Goal: Transaction & Acquisition: Purchase product/service

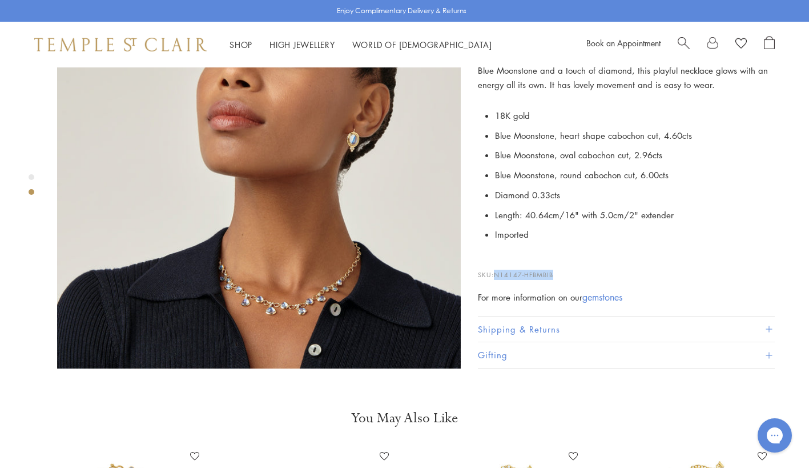
click at [683, 39] on span "Search" at bounding box center [684, 42] width 12 height 12
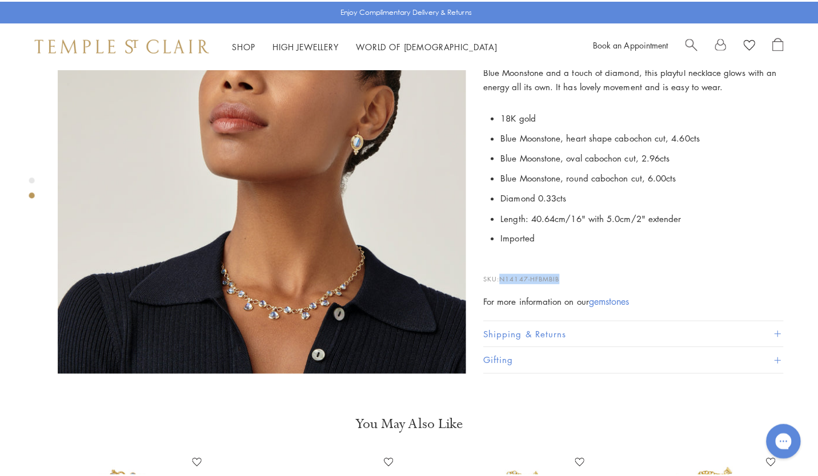
scroll to position [532, 0]
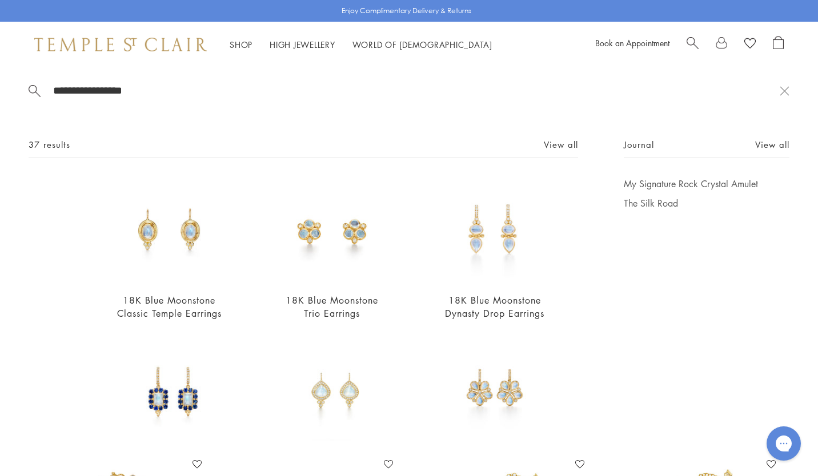
type input "**********"
click at [357, 261] on img at bounding box center [332, 231] width 106 height 106
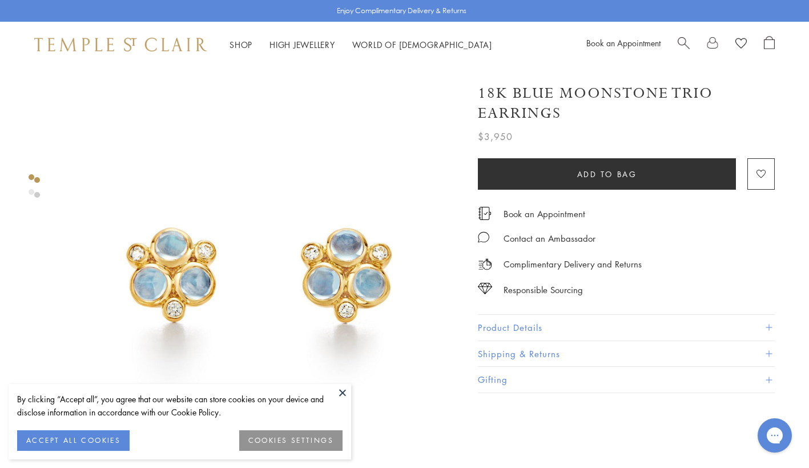
click at [498, 329] on button "Product Details" at bounding box center [626, 328] width 297 height 26
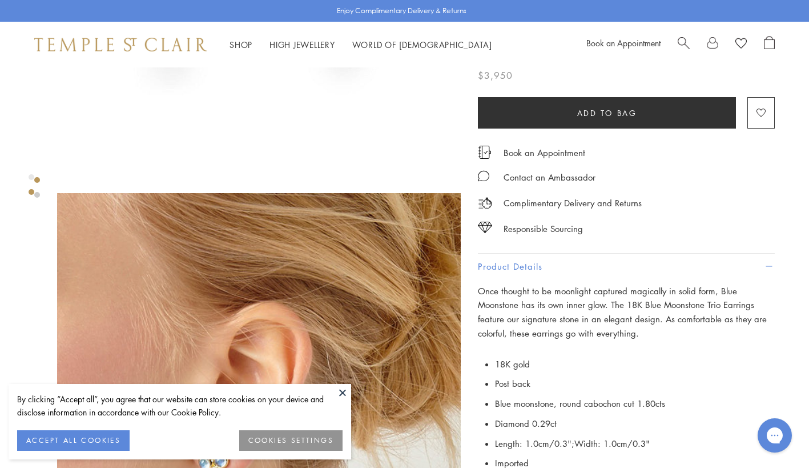
scroll to position [274, 0]
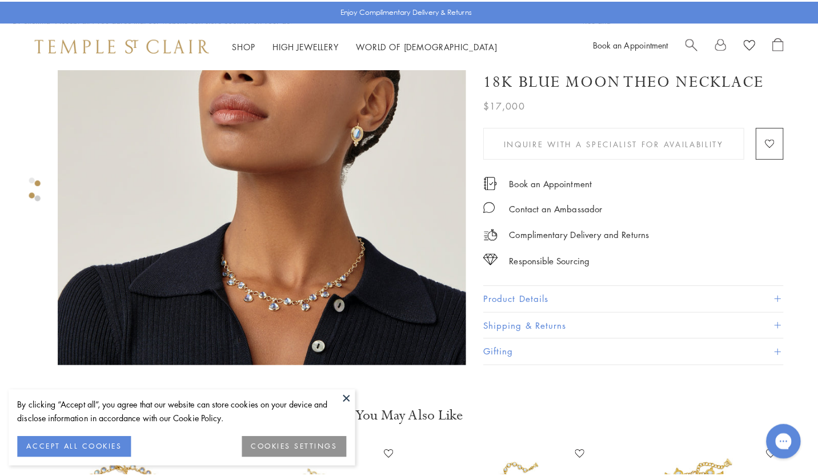
scroll to position [532, 0]
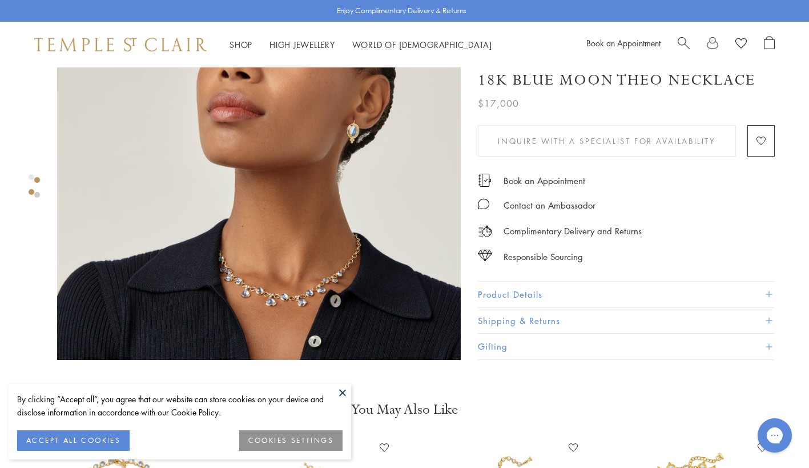
click at [678, 41] on span "Search" at bounding box center [684, 42] width 12 height 12
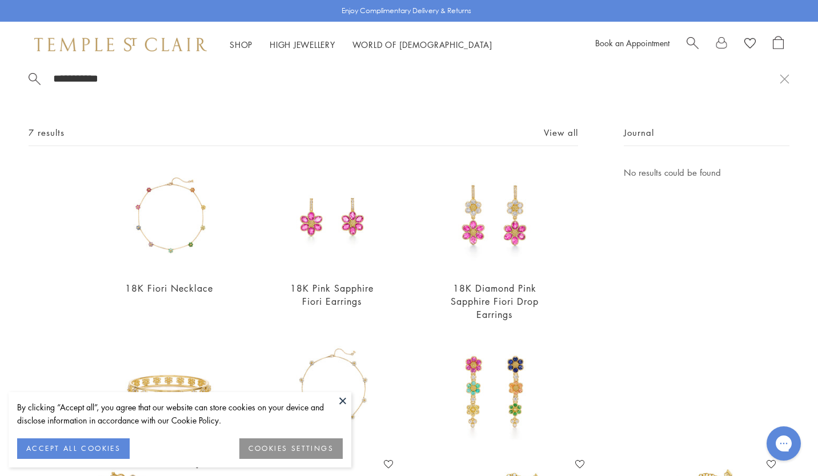
scroll to position [0, 0]
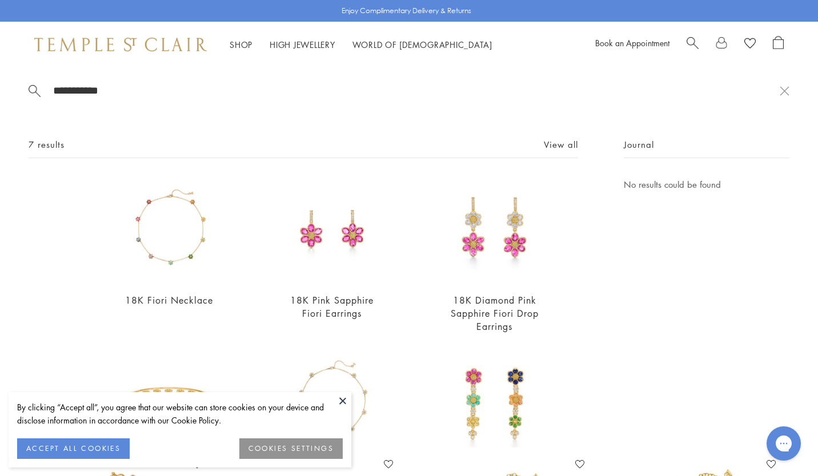
click at [698, 42] on div at bounding box center [734, 44] width 97 height 17
click at [696, 41] on span "Search" at bounding box center [692, 42] width 12 height 12
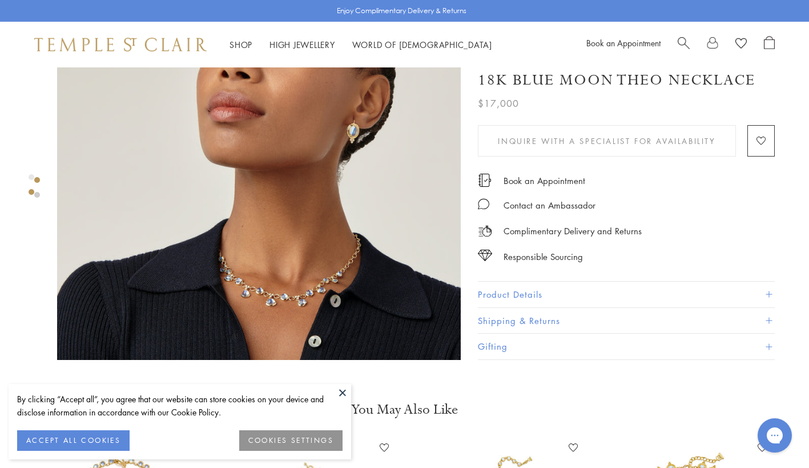
click at [682, 34] on div "Shop Shop Categories Amulets Pendants & Charms Lockets Chains & Leather Cords E…" at bounding box center [404, 45] width 809 height 46
click at [685, 40] on span "Search" at bounding box center [684, 42] width 12 height 12
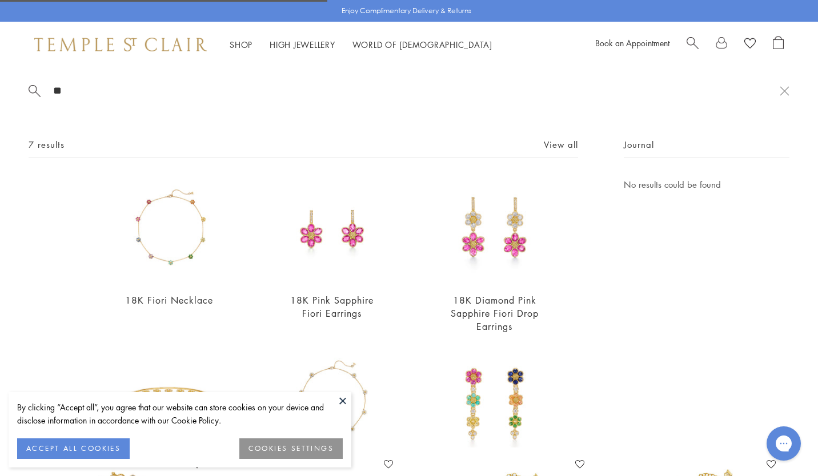
type input "*"
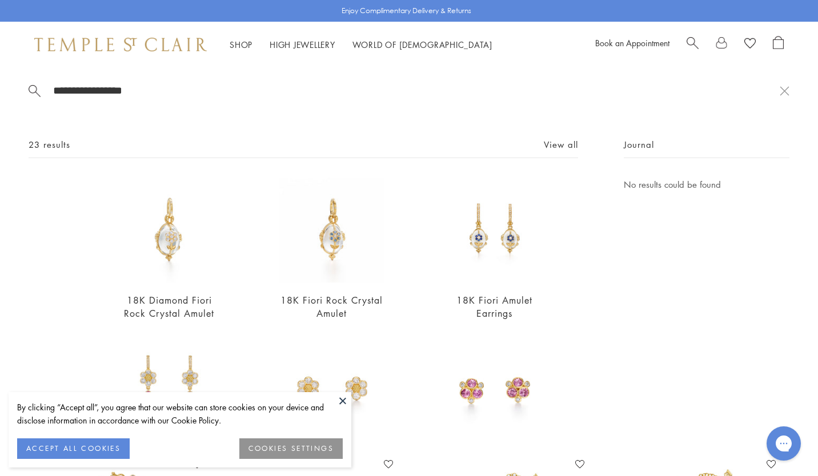
type input "**********"
click at [154, 265] on img at bounding box center [169, 231] width 106 height 106
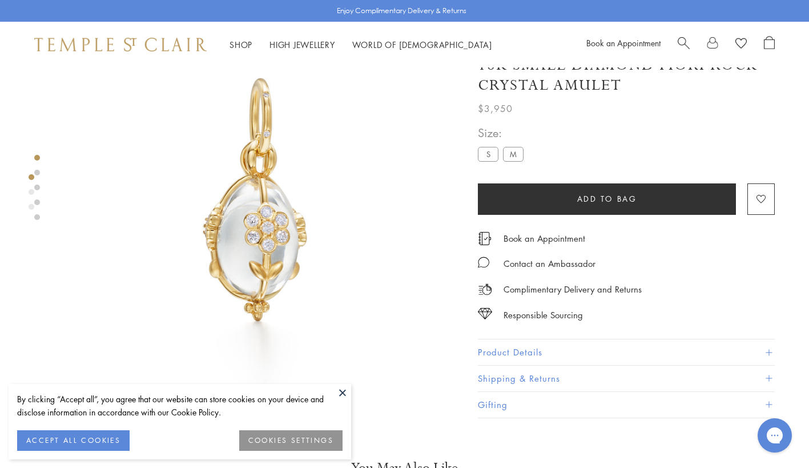
click at [512, 160] on label "M" at bounding box center [513, 154] width 21 height 14
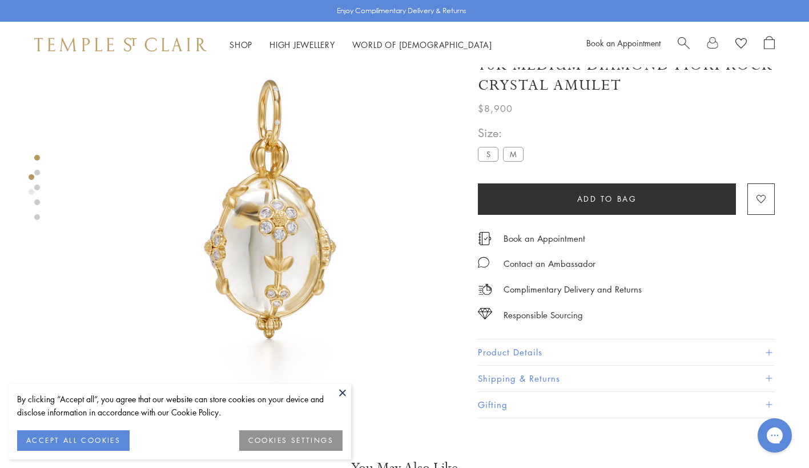
click at [686, 38] on span "Search" at bounding box center [684, 42] width 12 height 12
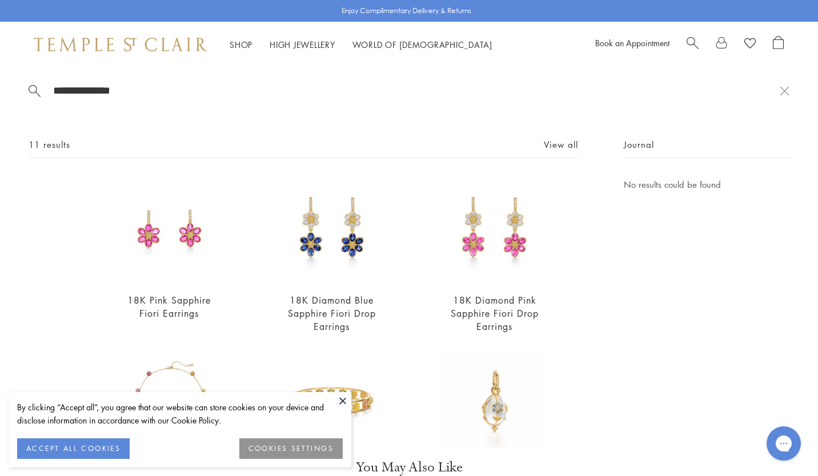
type input "**********"
click at [482, 416] on img at bounding box center [494, 402] width 106 height 106
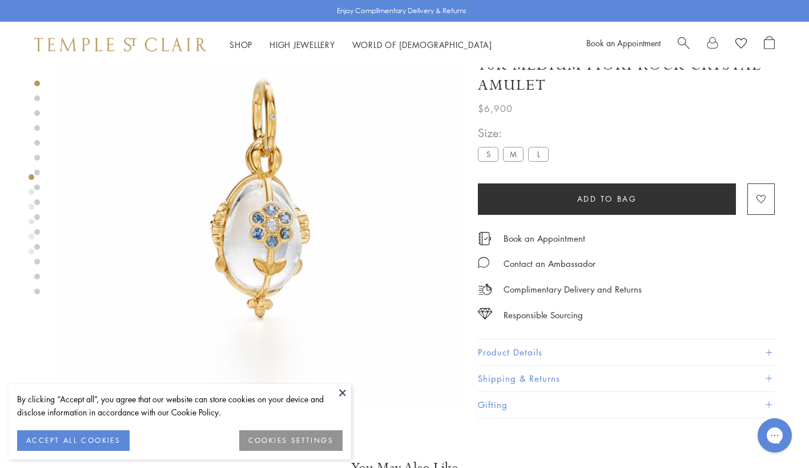
click at [572, 351] on button "Product Details" at bounding box center [626, 353] width 297 height 26
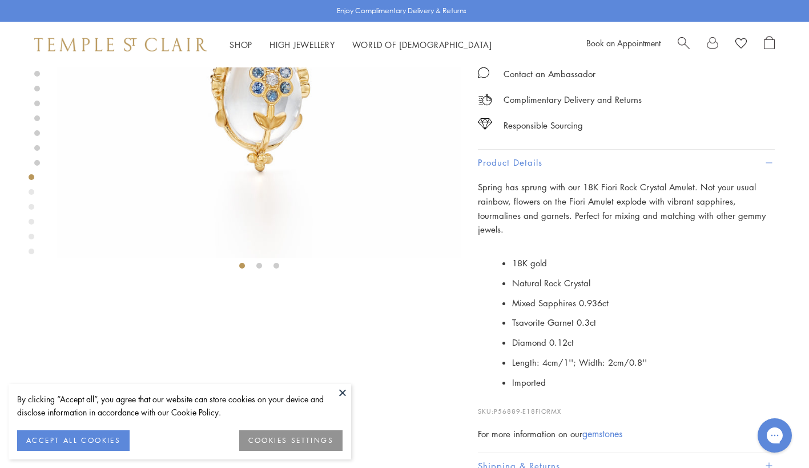
scroll to position [250, 0]
